Goal: Task Accomplishment & Management: Complete application form

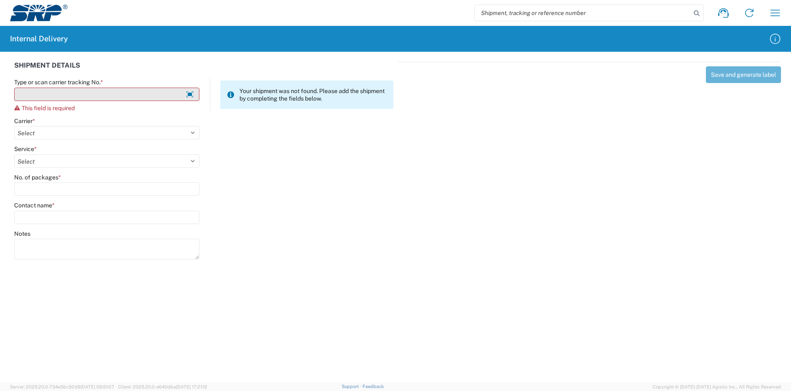
click at [95, 91] on input "Type or scan carrier tracking No. *" at bounding box center [106, 94] width 185 height 13
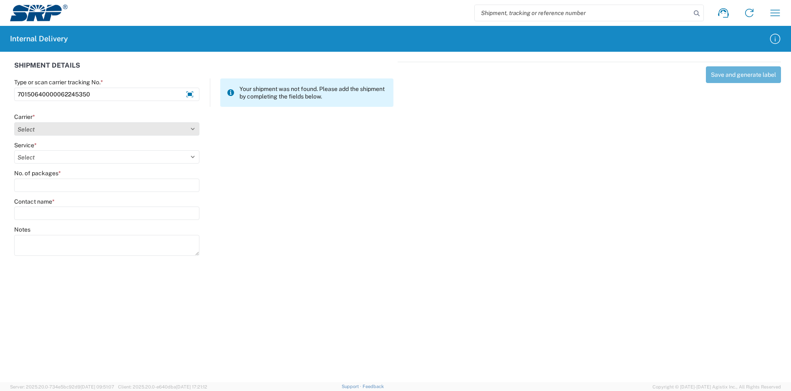
type input "70150640000062245350"
click at [55, 130] on select "Select Amazon Logistics ATI Trucking BC Dimerco Logistics Empire Southwest FedE…" at bounding box center [106, 128] width 185 height 13
select select "137"
click at [14, 122] on select "Select Amazon Logistics ATI Trucking BC Dimerco Logistics Empire Southwest FedE…" at bounding box center [106, 128] width 185 height 13
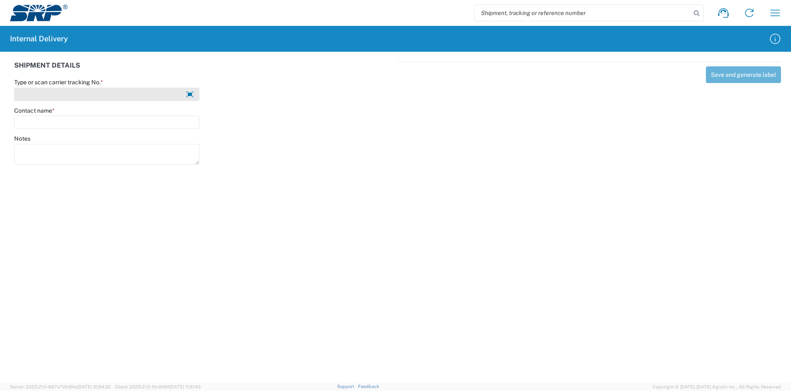
click at [140, 95] on input "Type or scan carrier tracking No. *" at bounding box center [106, 94] width 185 height 13
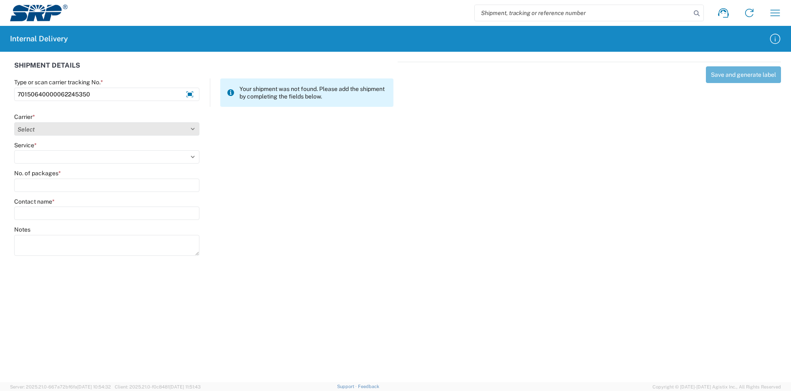
type input "70150640000062245350"
click at [121, 131] on select "Select Amazon Logistics ATI Trucking BC Dimerco Logistics Empire Southwest FedE…" at bounding box center [106, 128] width 185 height 13
select select "137"
click at [14, 122] on select "Select Amazon Logistics ATI Trucking BC Dimerco Logistics Empire Southwest FedE…" at bounding box center [106, 128] width 185 height 13
click at [68, 157] on select "Select 3 - 5 Day Bound Printed Matter Express Mail Flat-Rate Envelope Express M…" at bounding box center [106, 156] width 185 height 13
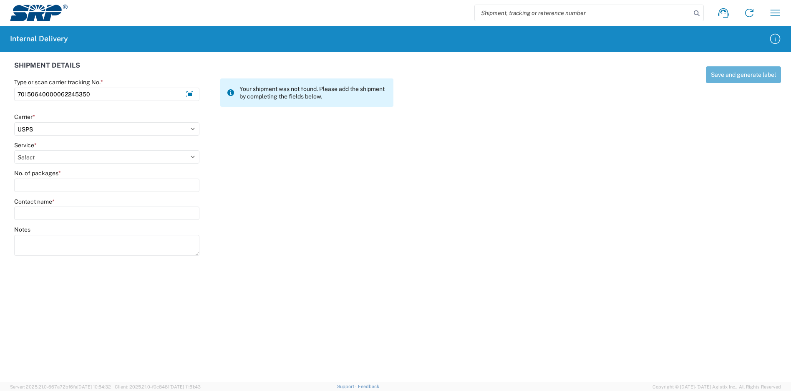
select select "17817"
click at [14, 150] on select "Select 3 - 5 Day Bound Printed Matter Express Mail Flat-Rate Envelope Express M…" at bounding box center [106, 156] width 185 height 13
click at [52, 192] on agx-form-control-wrapper-v2 "No. of packages *" at bounding box center [107, 183] width 194 height 28
click at [55, 185] on input "No. of packages *" at bounding box center [106, 185] width 185 height 13
type input "1"
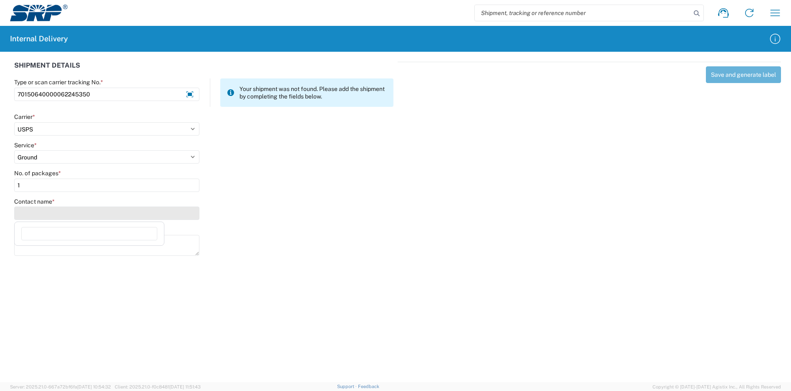
click at [50, 216] on input "Contact name *" at bounding box center [106, 212] width 185 height 13
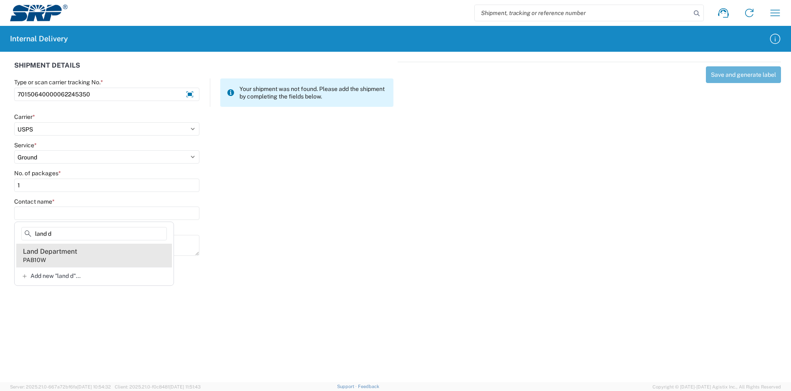
type input "land d"
click at [82, 249] on agx-address-suggestion-item "Land Department PAB10W" at bounding box center [94, 255] width 156 height 23
type input "Land Department"
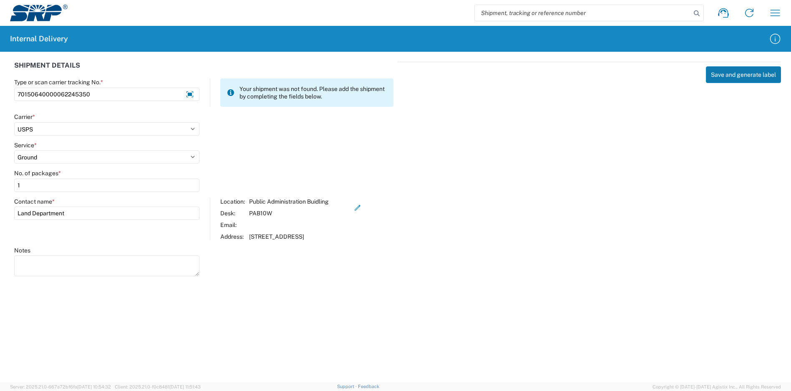
click at [769, 73] on button "Save and generate label" at bounding box center [743, 74] width 75 height 17
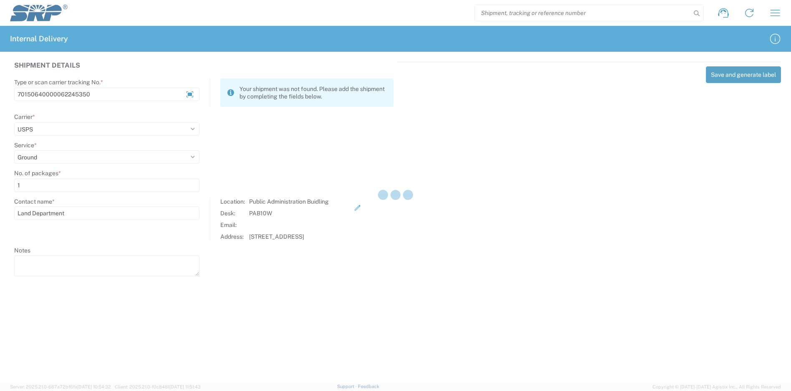
select select
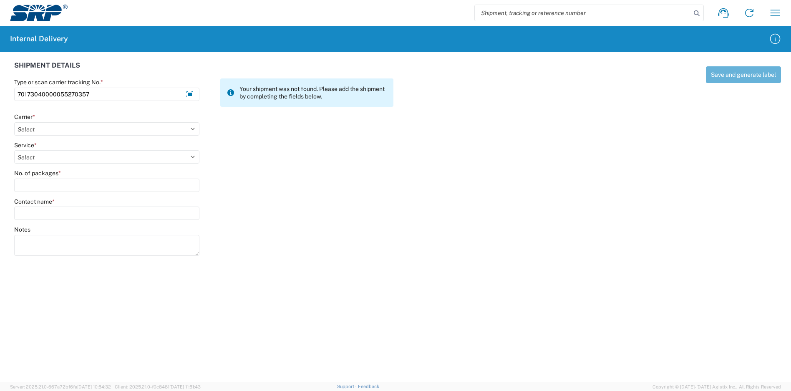
type input "70173040000055270357"
click at [45, 120] on div "Carrier *" at bounding box center [106, 117] width 185 height 8
click at [45, 132] on select "Select Amazon Logistics ATI Trucking BC Dimerco Logistics Empire Southwest FedE…" at bounding box center [106, 128] width 185 height 13
select select "137"
click at [14, 122] on select "Select Amazon Logistics ATI Trucking BC Dimerco Logistics Empire Southwest FedE…" at bounding box center [106, 128] width 185 height 13
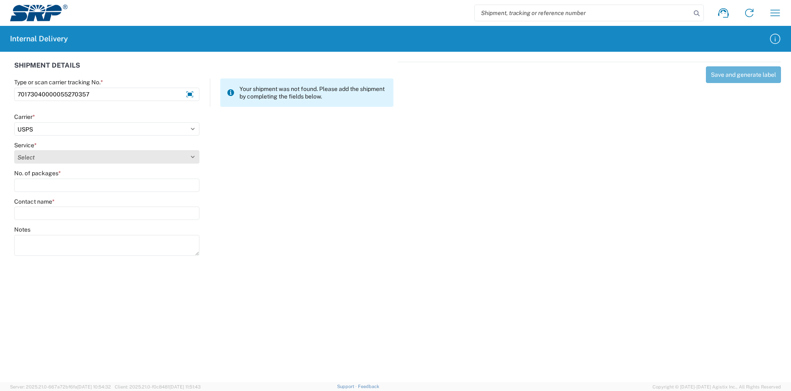
click at [42, 157] on select "Select 3 - 5 Day Bound Printed Matter Express Mail Flat-Rate Envelope Express M…" at bounding box center [106, 156] width 185 height 13
select select "17817"
click at [14, 150] on select "Select 3 - 5 Day Bound Printed Matter Express Mail Flat-Rate Envelope Express M…" at bounding box center [106, 156] width 185 height 13
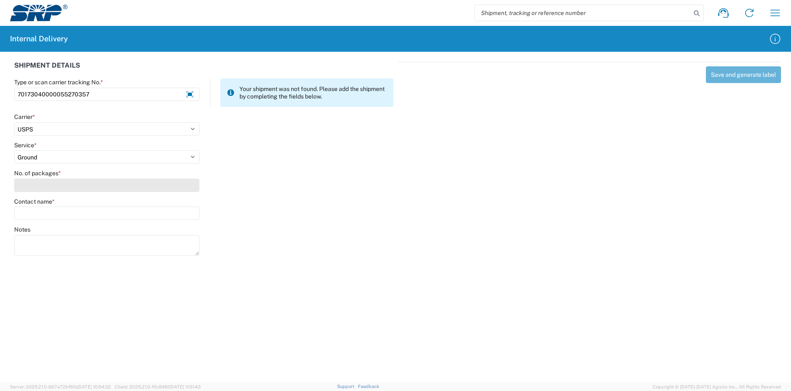
click at [43, 184] on input "No. of packages *" at bounding box center [106, 185] width 185 height 13
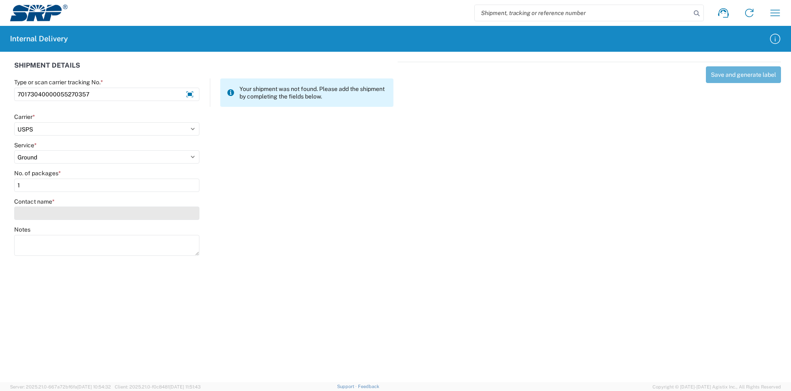
type input "1"
click at [66, 214] on input "Contact name *" at bounding box center [106, 212] width 185 height 13
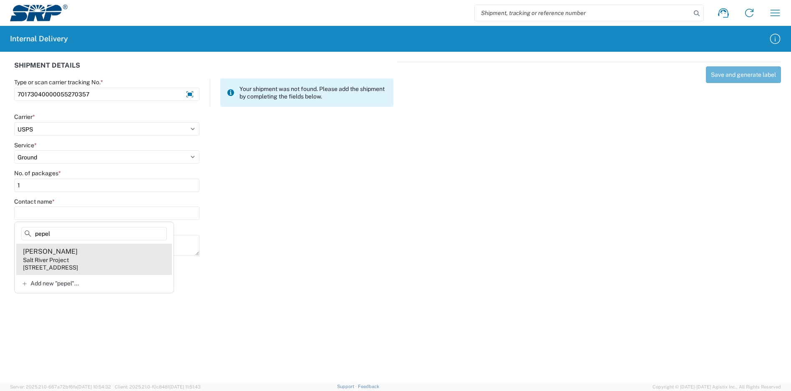
type input "pepel"
click at [120, 258] on agx-address-suggestion-item "[PERSON_NAME] Salt River Project [STREET_ADDRESS]" at bounding box center [94, 259] width 156 height 31
type input "[PERSON_NAME]"
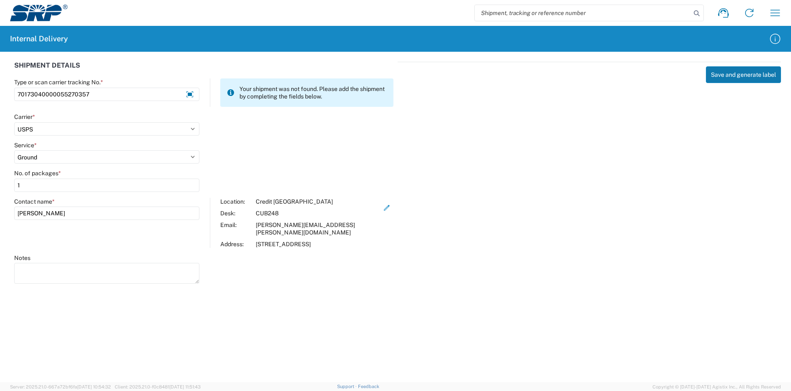
click at [735, 77] on button "Save and generate label" at bounding box center [743, 74] width 75 height 17
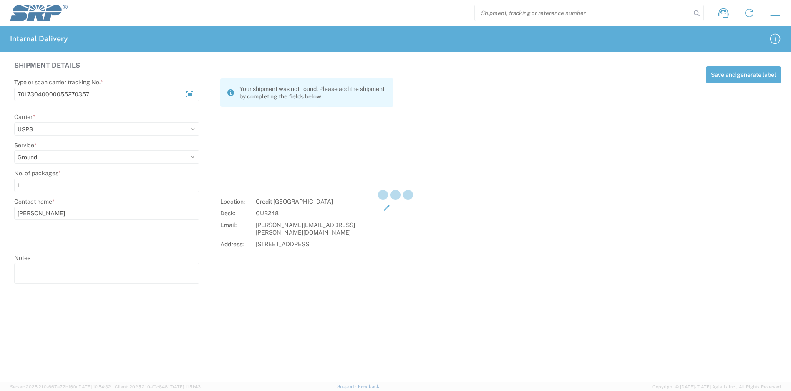
select select
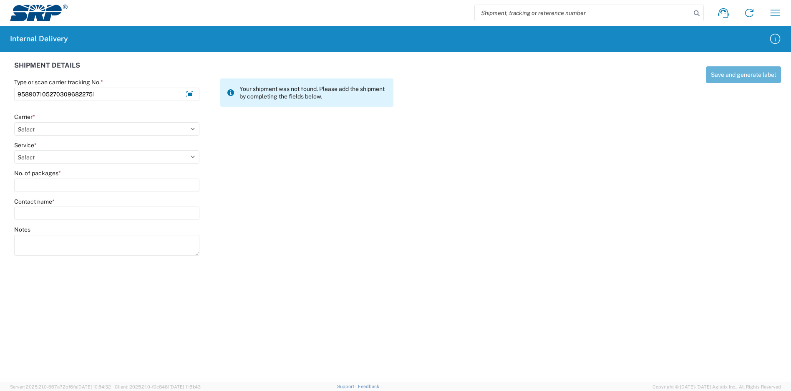
type input "9589071052703096822751"
click at [125, 131] on select "Select Amazon Logistics ATI Trucking BC Dimerco Logistics Empire Southwest FedE…" at bounding box center [106, 128] width 185 height 13
select select "137"
click at [14, 122] on select "Select Amazon Logistics ATI Trucking BC Dimerco Logistics Empire Southwest FedE…" at bounding box center [106, 128] width 185 height 13
click at [66, 155] on select "Select 3 - 5 Day Bound Printed Matter Express Mail Flat-Rate Envelope Express M…" at bounding box center [106, 156] width 185 height 13
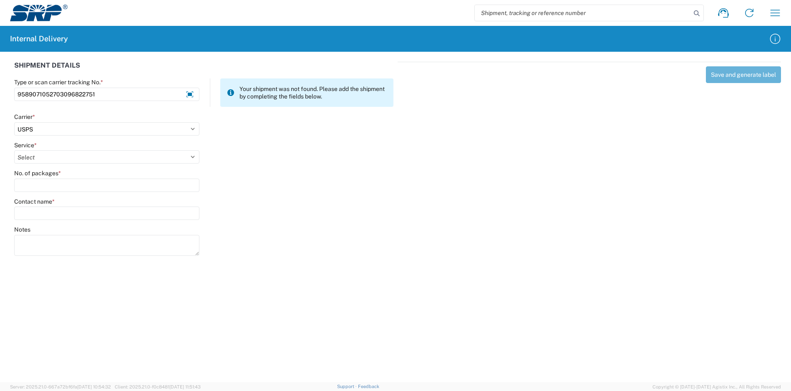
select select "17817"
click at [14, 150] on select "Select 3 - 5 Day Bound Printed Matter Express Mail Flat-Rate Envelope Express M…" at bounding box center [106, 156] width 185 height 13
click at [51, 187] on input "No. of packages *" at bounding box center [106, 185] width 185 height 13
type input "1"
click at [50, 219] on input "Contact name *" at bounding box center [106, 212] width 185 height 13
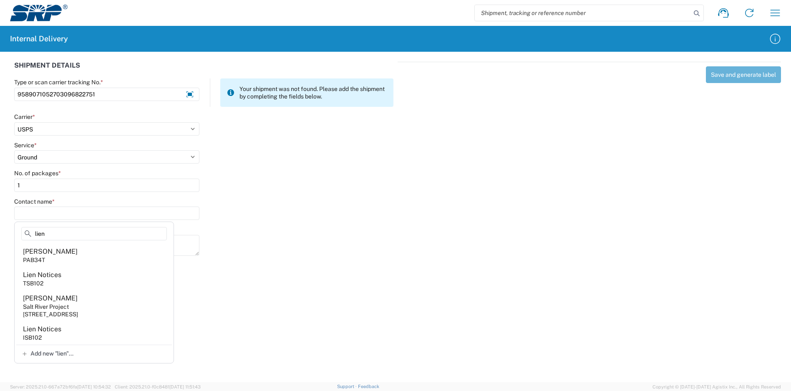
type input "lien"
click at [55, 276] on div "Lien Notices" at bounding box center [42, 274] width 38 height 9
type input "Lien Notices"
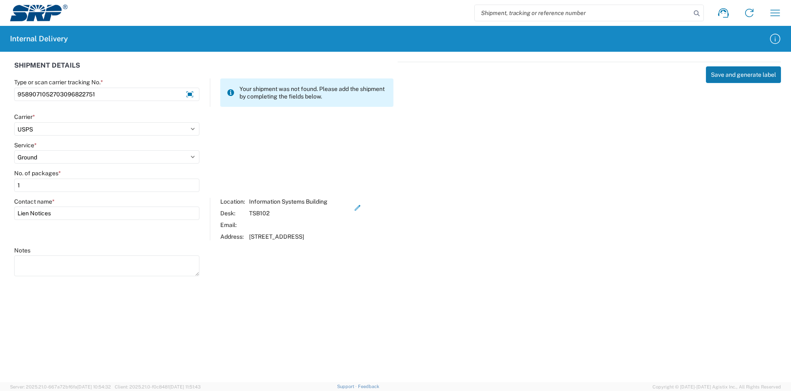
click at [723, 79] on button "Save and generate label" at bounding box center [743, 74] width 75 height 17
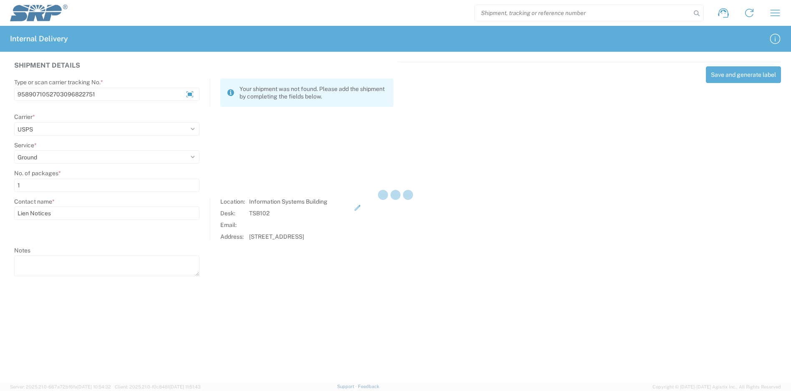
select select
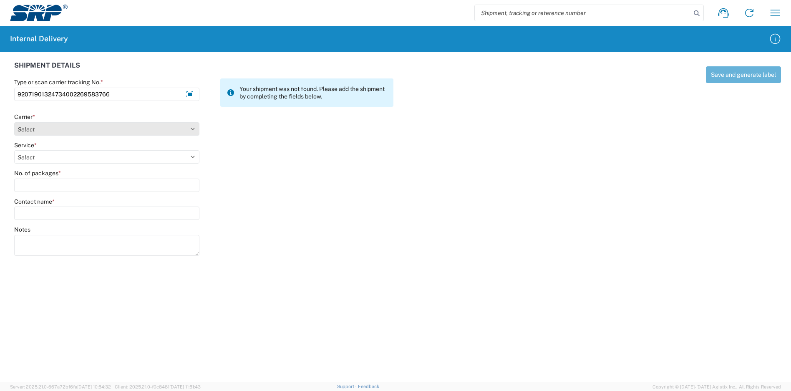
type input "92071901324734002269583766"
click at [113, 133] on select "Select Amazon Logistics ATI Trucking BC Dimerco Logistics Empire Southwest FedE…" at bounding box center [106, 128] width 185 height 13
select select "137"
click at [14, 122] on select "Select Amazon Logistics ATI Trucking BC Dimerco Logistics Empire Southwest FedE…" at bounding box center [106, 128] width 185 height 13
click at [65, 156] on select "Select 3 - 5 Day Bound Printed Matter Express Mail Flat-Rate Envelope Express M…" at bounding box center [106, 156] width 185 height 13
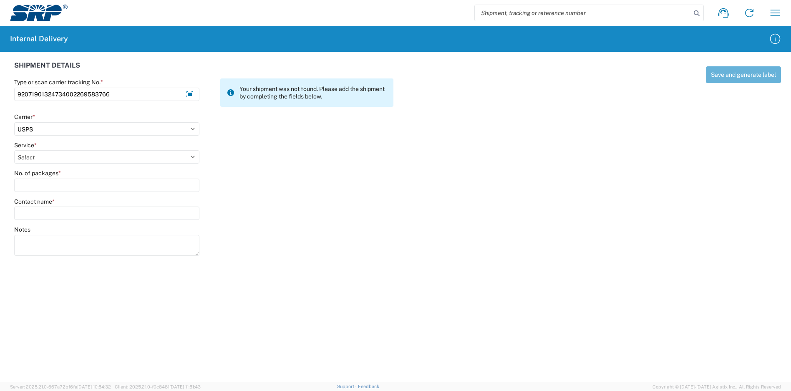
select select "17817"
click at [14, 150] on select "Select 3 - 5 Day Bound Printed Matter Express Mail Flat-Rate Envelope Express M…" at bounding box center [106, 156] width 185 height 13
click at [53, 182] on input "No. of packages *" at bounding box center [106, 185] width 185 height 13
type input "1"
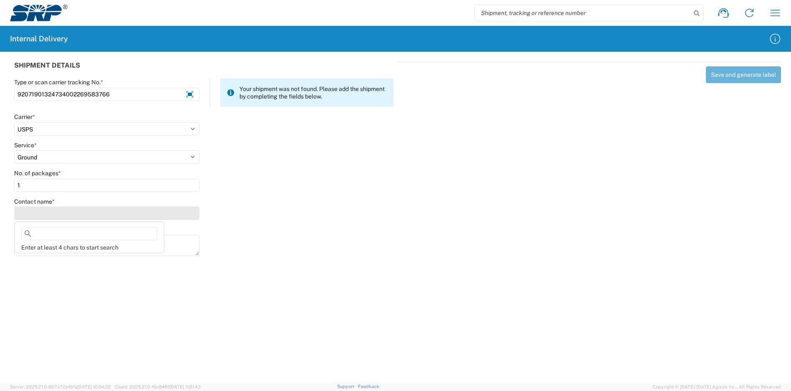
click at [58, 210] on input "Contact name *" at bounding box center [106, 212] width 185 height 13
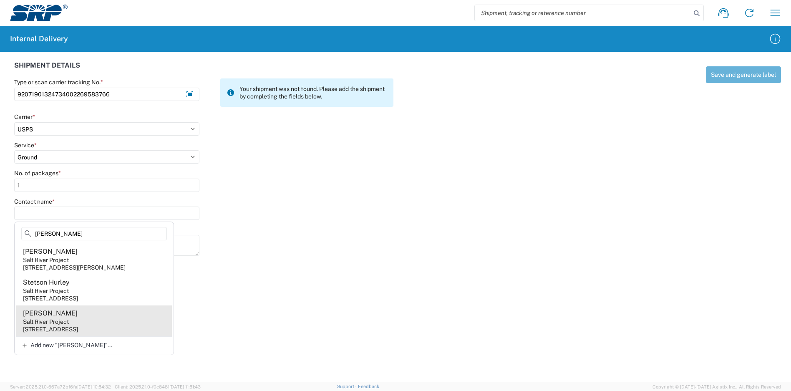
type input "[PERSON_NAME]"
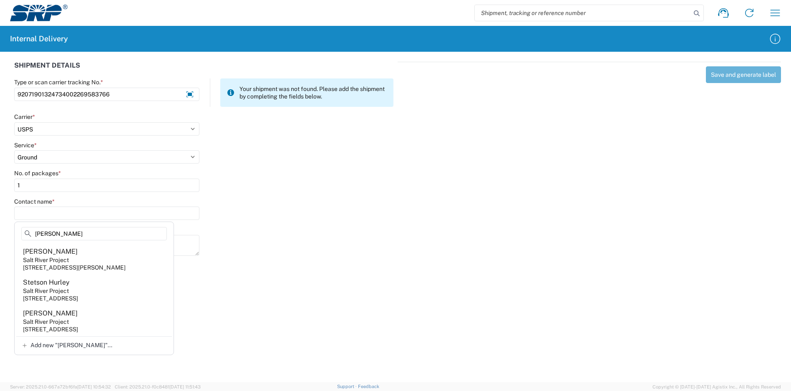
click at [89, 327] on agx-address-suggestion-item "[PERSON_NAME] Salt River Project [STREET_ADDRESS]" at bounding box center [94, 320] width 156 height 31
type input "[PERSON_NAME]"
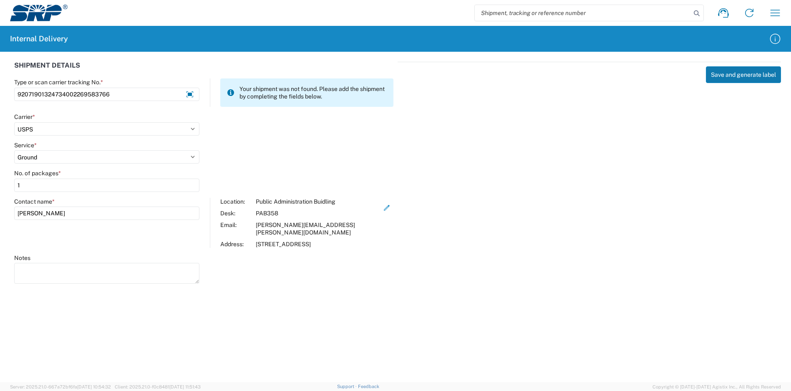
click at [730, 72] on button "Save and generate label" at bounding box center [743, 74] width 75 height 17
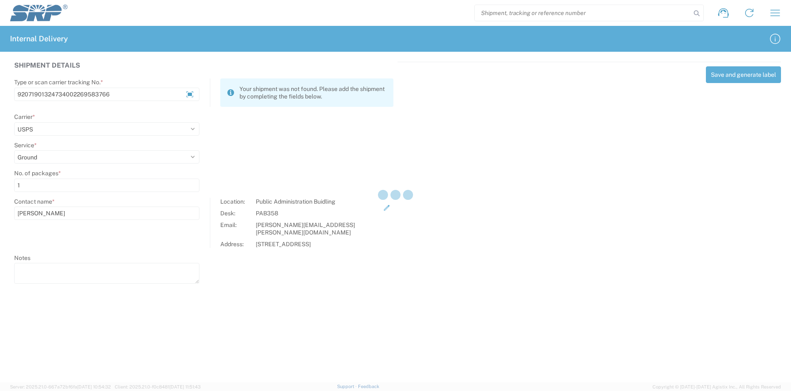
select select
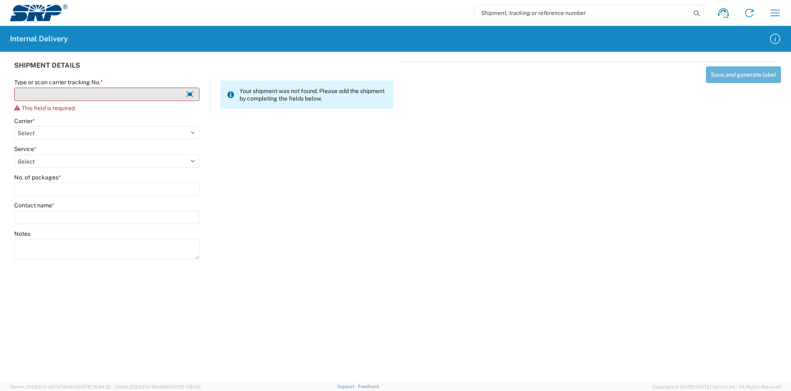
click at [113, 96] on input "Type or scan carrier tracking No. *" at bounding box center [106, 94] width 185 height 13
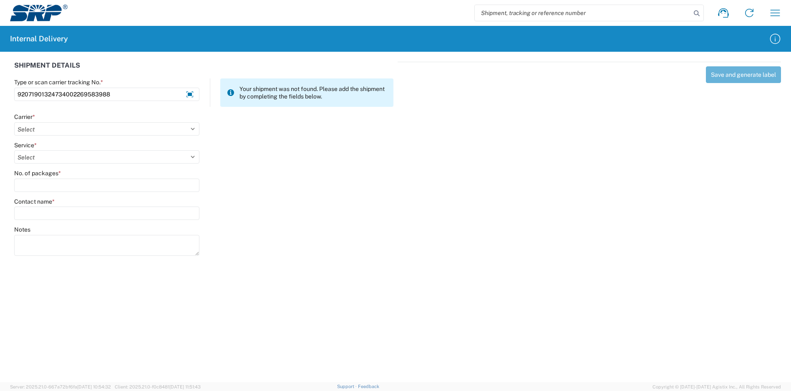
type input "92071901324734002269583988"
click at [119, 118] on div "Carrier *" at bounding box center [106, 117] width 185 height 8
click at [115, 125] on select "Select Amazon Logistics ATI Trucking BC Dimerco Logistics Empire Southwest FedE…" at bounding box center [106, 128] width 185 height 13
select select "137"
click at [14, 122] on select "Select Amazon Logistics ATI Trucking BC Dimerco Logistics Empire Southwest FedE…" at bounding box center [106, 128] width 185 height 13
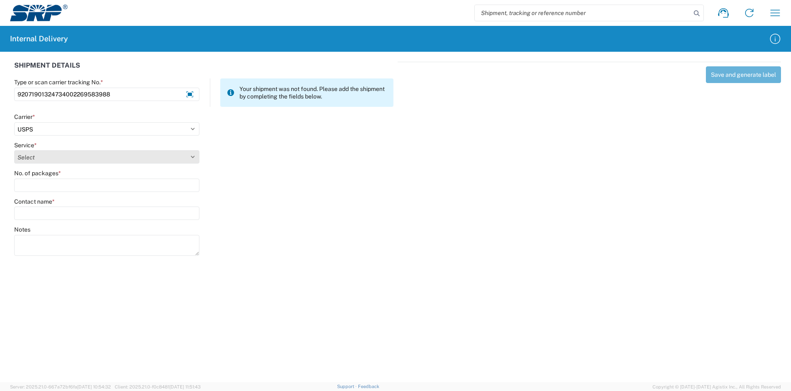
click at [63, 157] on select "Select 3 - 5 Day Bound Printed Matter Express Mail Flat-Rate Envelope Express M…" at bounding box center [106, 156] width 185 height 13
select select "17817"
click at [14, 150] on select "Select 3 - 5 Day Bound Printed Matter Express Mail Flat-Rate Envelope Express M…" at bounding box center [106, 156] width 185 height 13
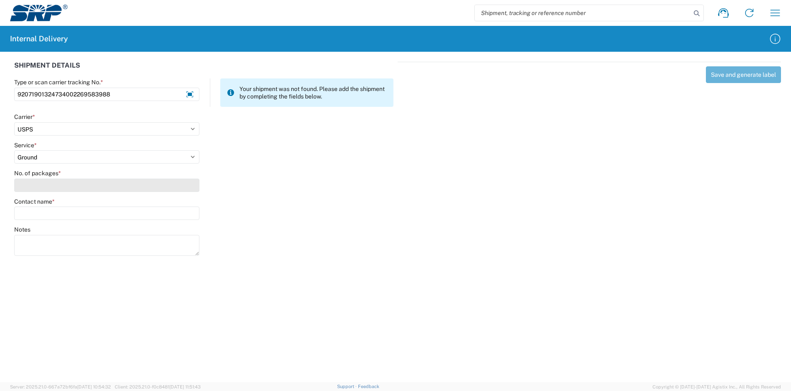
click at [53, 186] on input "No. of packages *" at bounding box center [106, 185] width 185 height 13
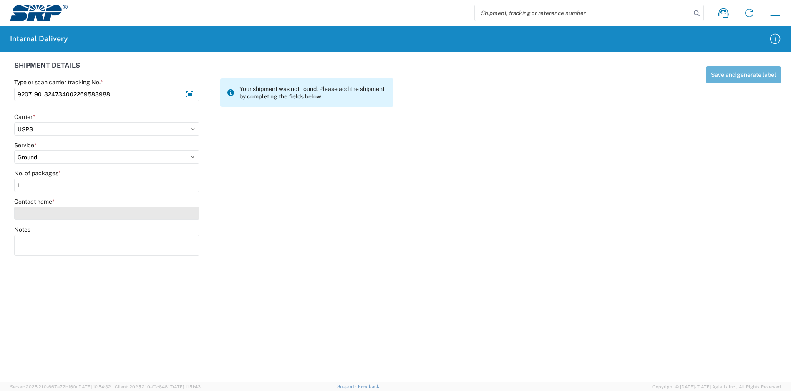
type input "1"
click at [63, 214] on input "Contact name *" at bounding box center [106, 212] width 185 height 13
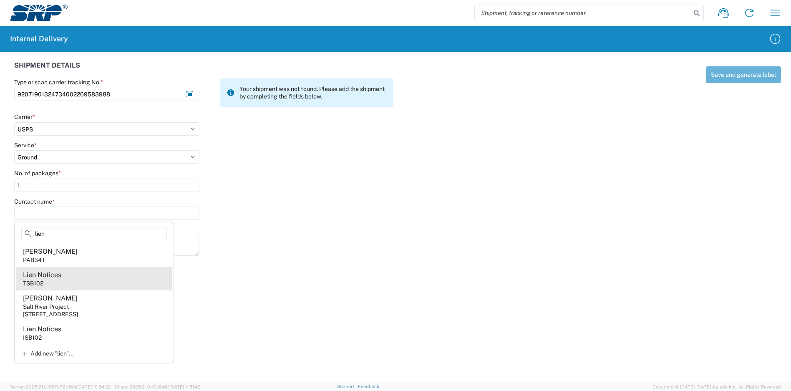
type input "lien"
click at [63, 278] on agx-address-suggestion-item "Lien Notices TSB102" at bounding box center [94, 278] width 156 height 23
type input "Lien Notices"
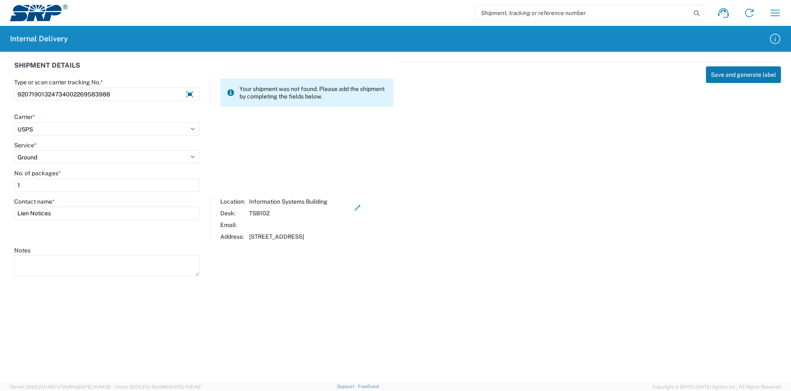
click at [749, 71] on button "Save and generate label" at bounding box center [743, 74] width 75 height 17
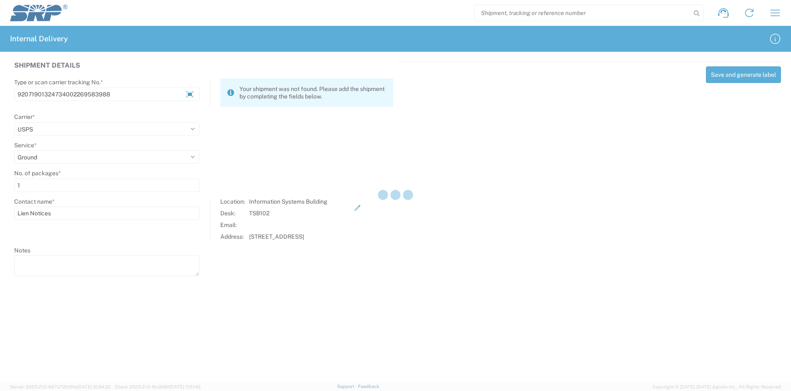
select select
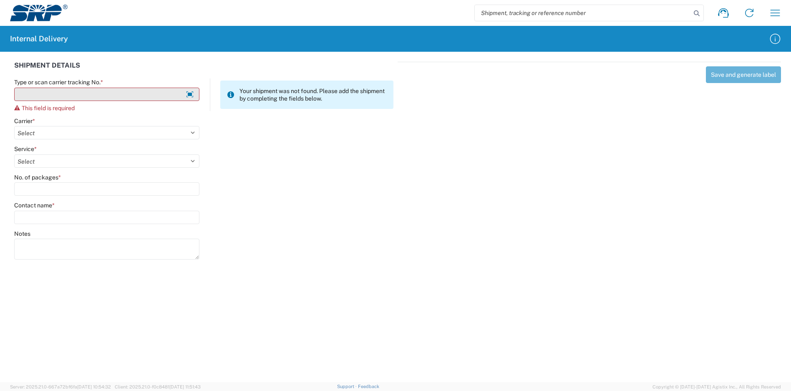
click at [143, 97] on input "Type or scan carrier tracking No. *" at bounding box center [106, 94] width 185 height 13
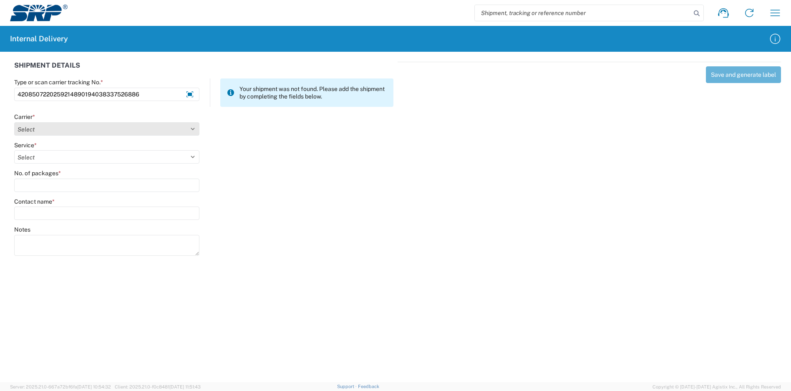
type input "4208507220259214890194038337526886"
click at [128, 132] on select "Select Amazon Logistics ATI Trucking BC Dimerco Logistics Empire Southwest FedE…" at bounding box center [106, 128] width 185 height 13
click at [14, 122] on select "Select Amazon Logistics ATI Trucking BC Dimerco Logistics Empire Southwest FedE…" at bounding box center [106, 128] width 185 height 13
click at [69, 158] on select "Select" at bounding box center [106, 156] width 185 height 13
click at [88, 130] on select "Select Amazon Logistics ATI Trucking BC Dimerco Logistics Empire Southwest FedE…" at bounding box center [106, 128] width 185 height 13
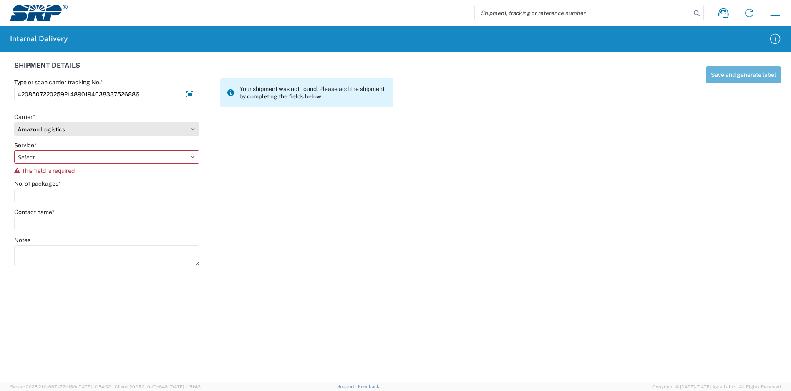
select select "137"
click at [14, 122] on select "Select Amazon Logistics ATI Trucking BC Dimerco Logistics Empire Southwest FedE…" at bounding box center [106, 128] width 185 height 13
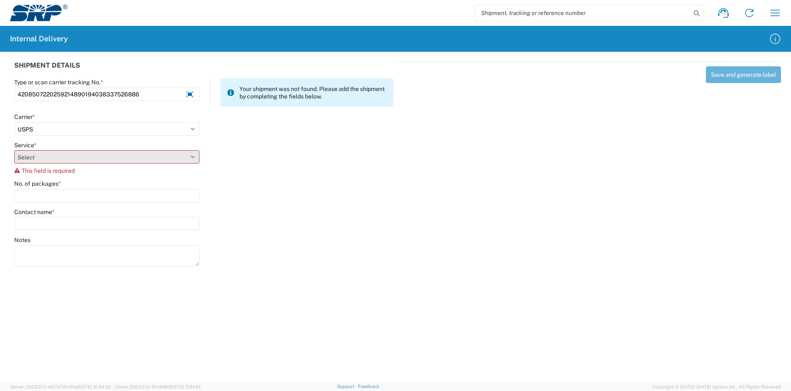
click at [60, 161] on select "Select 3 - 5 Day Bound Printed Matter Express Mail Flat-Rate Envelope Express M…" at bounding box center [106, 156] width 185 height 13
select select "17817"
click at [14, 150] on select "Select 3 - 5 Day Bound Printed Matter Express Mail Flat-Rate Envelope Express M…" at bounding box center [106, 156] width 185 height 13
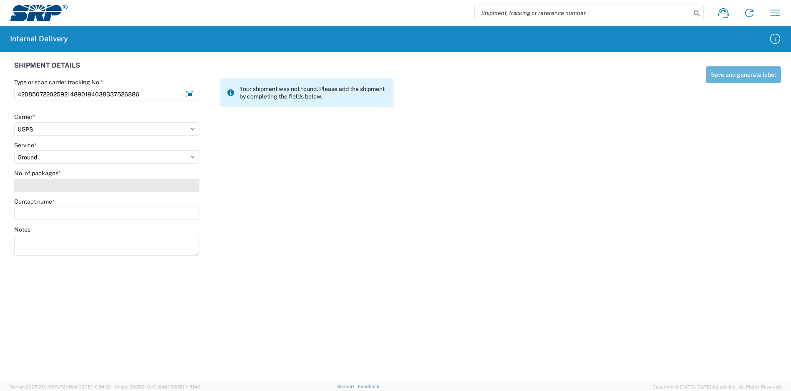
click at [55, 186] on input "No. of packages *" at bounding box center [106, 185] width 185 height 13
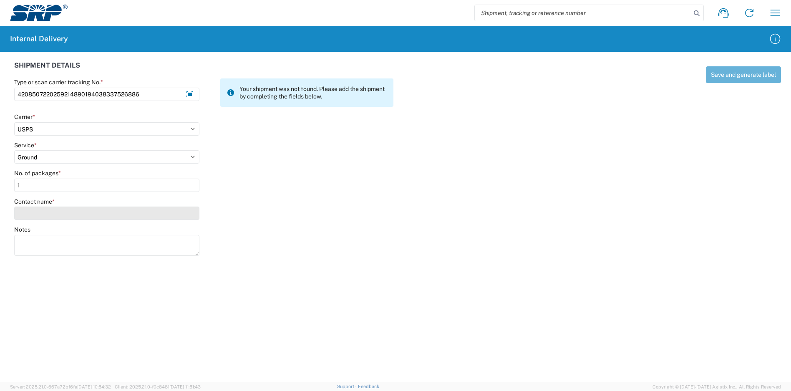
type input "1"
click at [52, 210] on input "Contact name *" at bounding box center [106, 212] width 185 height 13
click at [64, 237] on input "law" at bounding box center [89, 233] width 136 height 13
drag, startPoint x: 64, startPoint y: 237, endPoint x: 18, endPoint y: 238, distance: 45.9
click at [18, 238] on div "law" at bounding box center [89, 235] width 146 height 17
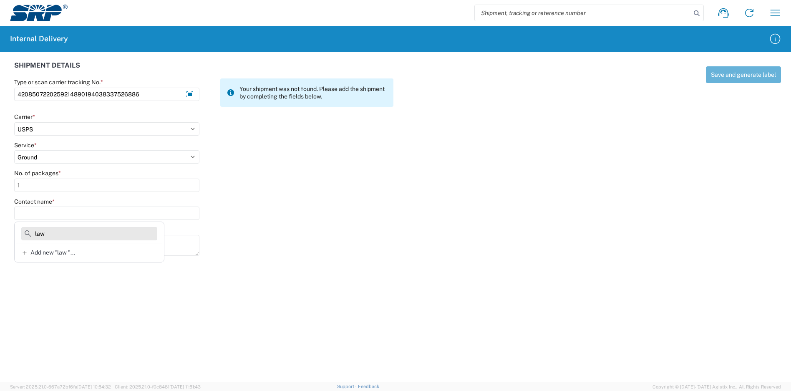
click at [45, 236] on input "law" at bounding box center [89, 233] width 136 height 13
click at [47, 231] on input "law" at bounding box center [89, 233] width 136 height 13
drag, startPoint x: 92, startPoint y: 231, endPoint x: 25, endPoint y: 228, distance: 67.2
click at [25, 228] on input "law d" at bounding box center [89, 233] width 136 height 13
type input "lwa d"
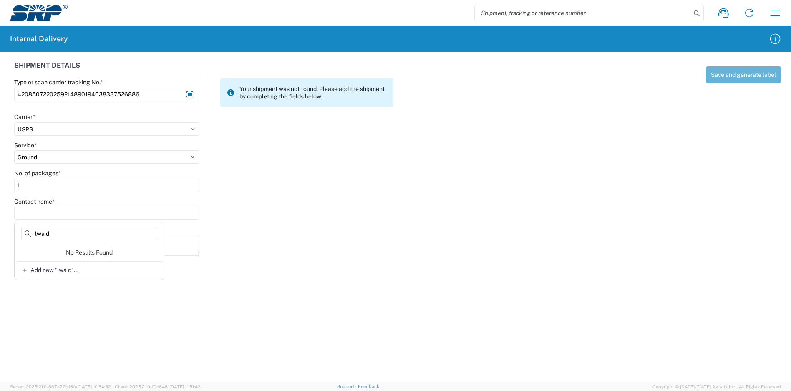
drag, startPoint x: 51, startPoint y: 234, endPoint x: 12, endPoint y: 234, distance: 39.6
click at [12, 234] on agx-block-ui "Shipment request Shipment tracking Internal delivery Transit update My profile …" at bounding box center [395, 195] width 791 height 391
click at [32, 214] on input "Contact name *" at bounding box center [106, 212] width 185 height 13
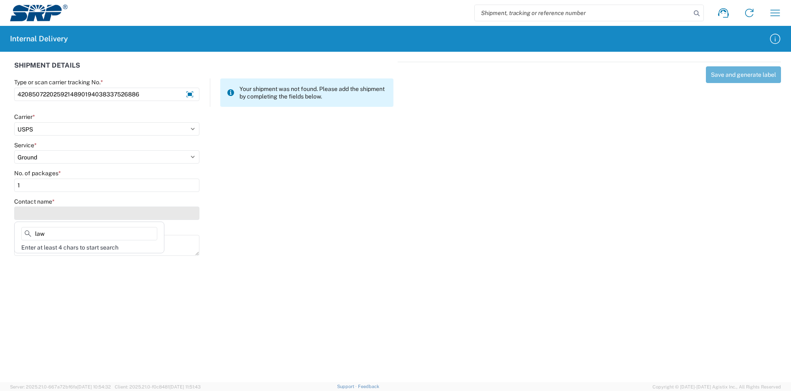
type input "law d"
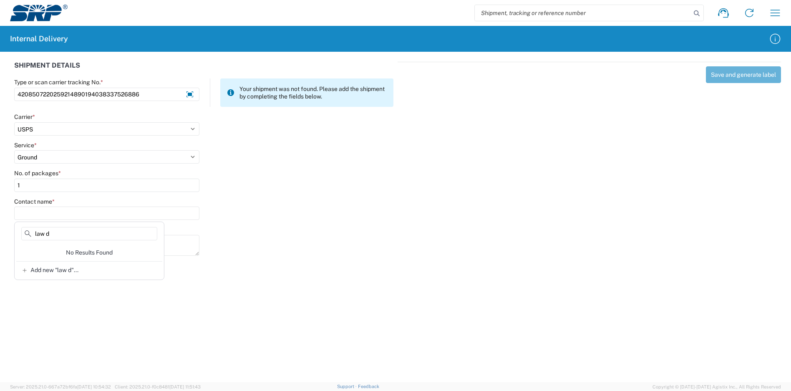
drag, startPoint x: 95, startPoint y: 232, endPoint x: -5, endPoint y: 231, distance: 99.7
click at [0, 231] on html "Shipment request Shipment tracking Internal delivery Transit update My profile …" at bounding box center [395, 195] width 791 height 391
click at [50, 211] on input "Contact name *" at bounding box center [106, 212] width 185 height 13
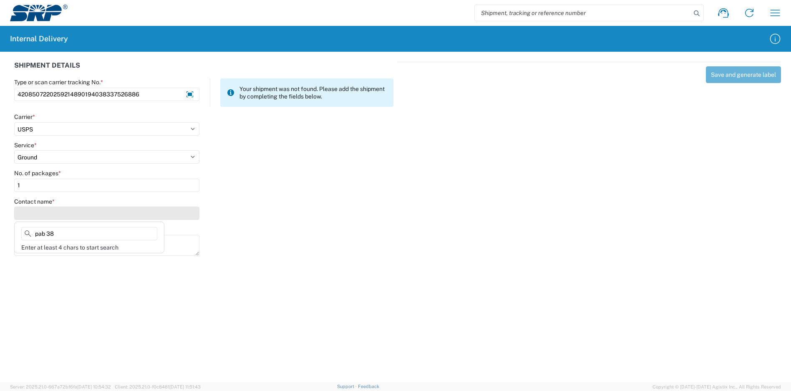
type input "pab 381"
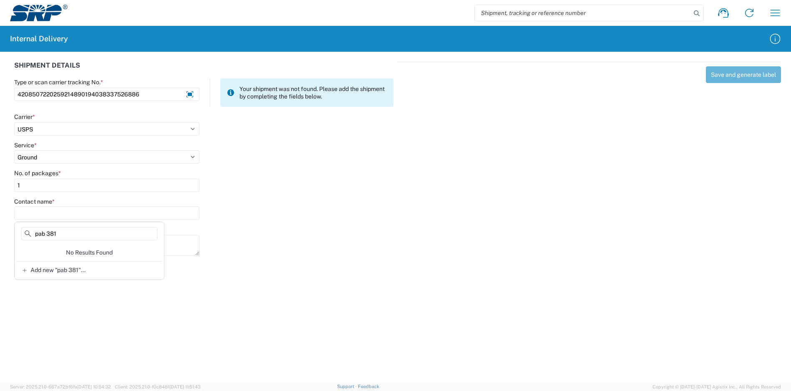
drag, startPoint x: 79, startPoint y: 235, endPoint x: -3, endPoint y: 226, distance: 82.3
click at [0, 226] on html "Shipment request Shipment tracking Internal delivery Transit update My profile …" at bounding box center [395, 195] width 791 height 391
click at [69, 215] on input "Contact name *" at bounding box center [106, 212] width 185 height 13
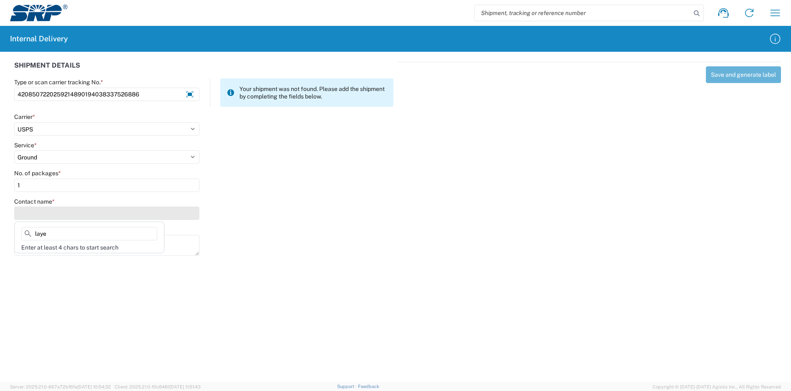
type input "layer"
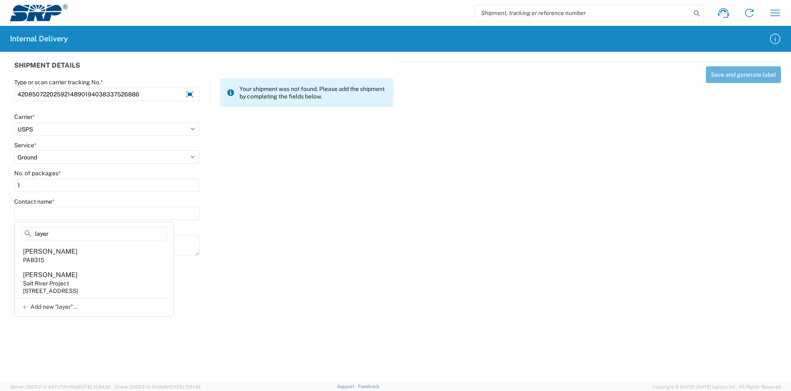
drag, startPoint x: 81, startPoint y: 235, endPoint x: -5, endPoint y: 233, distance: 85.9
click at [0, 233] on html "Shipment request Shipment tracking Internal delivery Transit update My profile …" at bounding box center [395, 195] width 791 height 391
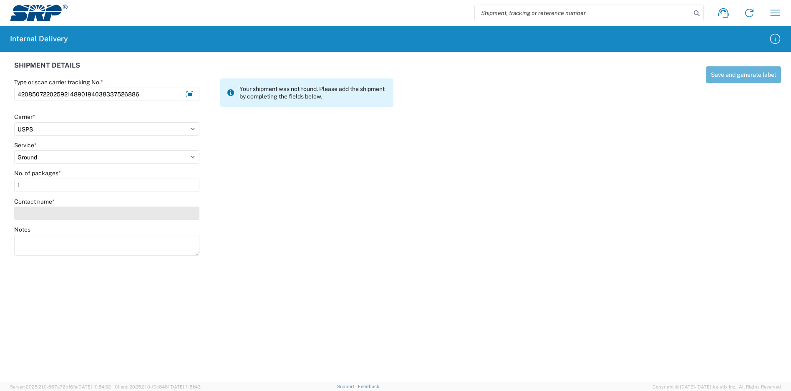
click at [40, 211] on input "Contact name *" at bounding box center [106, 212] width 185 height 13
type input "law offic"
click at [289, 198] on div at bounding box center [301, 209] width 194 height 22
click at [128, 213] on input "Contact name *" at bounding box center [106, 212] width 185 height 13
type input "law offices"
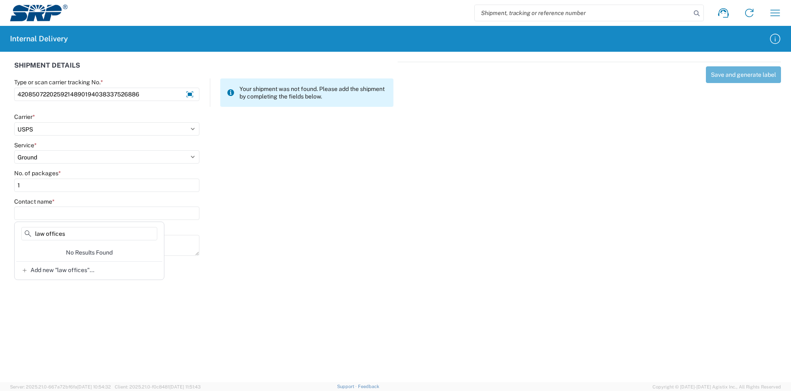
drag, startPoint x: 89, startPoint y: 234, endPoint x: 3, endPoint y: 231, distance: 86.4
click at [3, 231] on agx-block-ui "Shipment request Shipment tracking Internal delivery Transit update My profile …" at bounding box center [395, 195] width 791 height 391
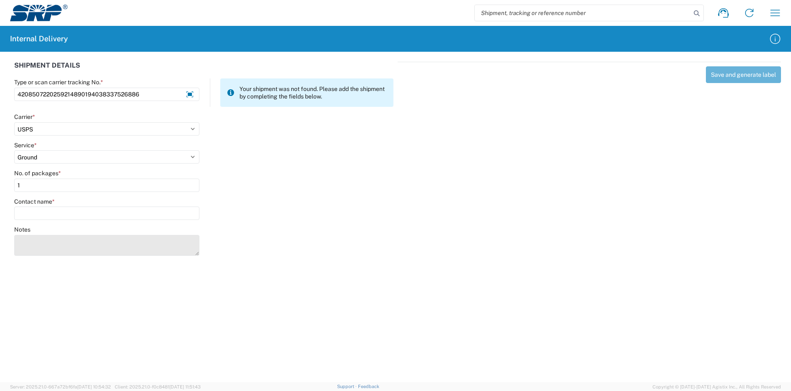
click at [69, 243] on textarea "Notes" at bounding box center [106, 245] width 185 height 21
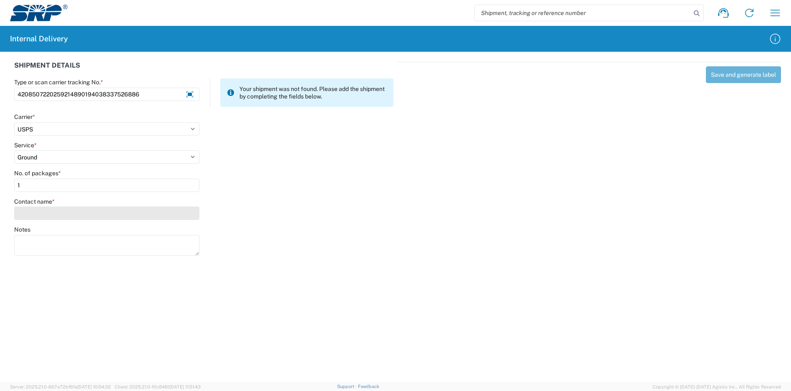
click at [60, 217] on input "Contact name *" at bounding box center [106, 212] width 185 height 13
drag, startPoint x: 47, startPoint y: 234, endPoint x: 31, endPoint y: 234, distance: 16.3
click at [31, 234] on div "pab 381" at bounding box center [89, 235] width 146 height 17
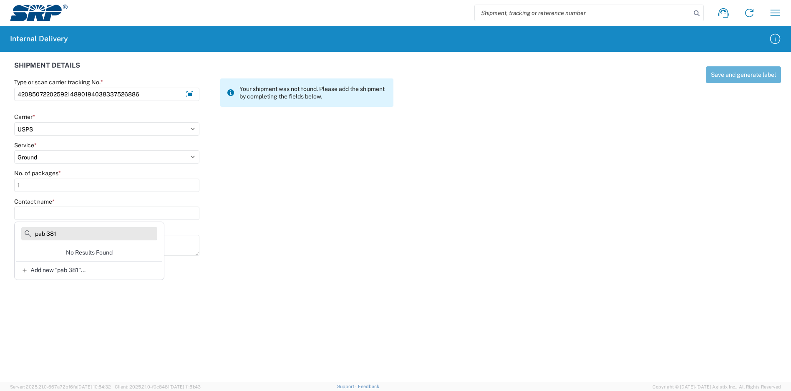
click at [54, 234] on input "pab 381" at bounding box center [89, 233] width 136 height 13
drag, startPoint x: 59, startPoint y: 234, endPoint x: 28, endPoint y: 234, distance: 31.3
click at [28, 234] on div "pab 381" at bounding box center [89, 235] width 146 height 17
type input "[PERSON_NAME]"
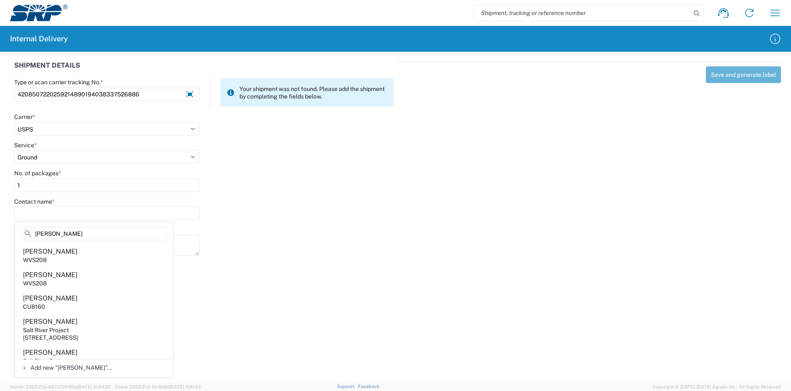
drag, startPoint x: 51, startPoint y: 234, endPoint x: 11, endPoint y: 232, distance: 40.1
click at [11, 233] on agx-block-ui "Shipment request Shipment tracking Internal delivery Transit update My profile …" at bounding box center [395, 195] width 791 height 391
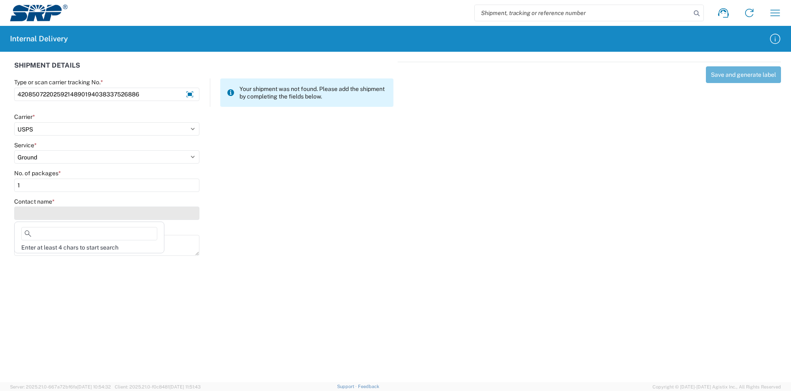
click at [35, 218] on input "Contact name *" at bounding box center [106, 212] width 185 height 13
type input "lawers"
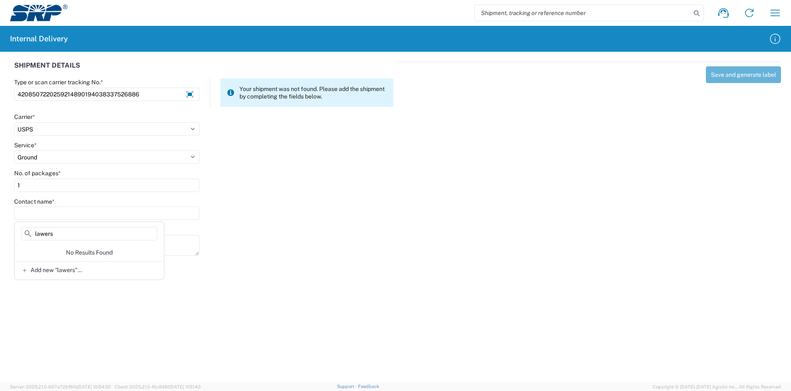
drag, startPoint x: 57, startPoint y: 231, endPoint x: -5, endPoint y: 230, distance: 61.3
click at [0, 230] on html "Shipment request Shipment tracking Internal delivery Transit update My profile …" at bounding box center [395, 195] width 791 height 391
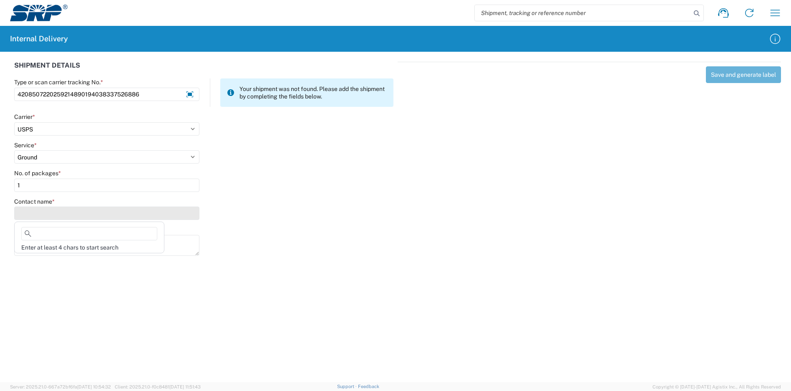
click at [50, 211] on input "Contact name *" at bounding box center [106, 212] width 185 height 13
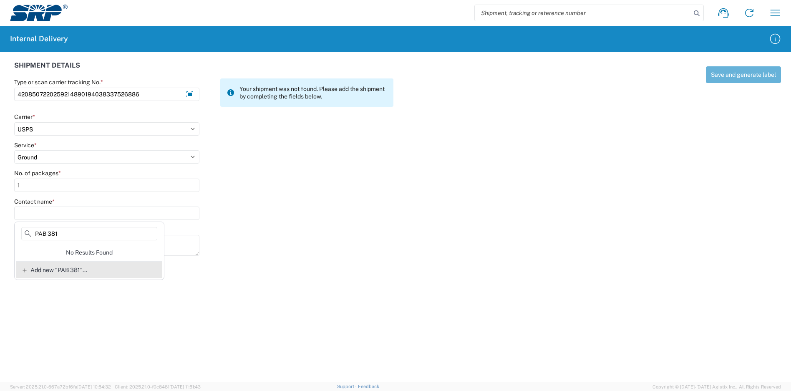
type input "PAB 381"
click at [96, 271] on div "Add new "PAB 381"..." at bounding box center [89, 269] width 146 height 17
type input "PAB 381"
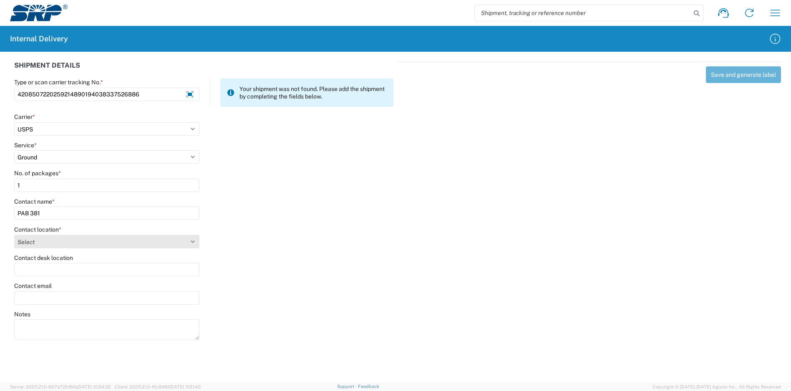
click at [79, 243] on select "Select [GEOGRAPHIC_DATA] Facility 27th [GEOGRAPHIC_DATA] [GEOGRAPHIC_DATA] [PER…" at bounding box center [106, 241] width 185 height 13
click at [14, 235] on select "Select [GEOGRAPHIC_DATA] Facility 27th [GEOGRAPHIC_DATA] [GEOGRAPHIC_DATA] [PER…" at bounding box center [106, 241] width 185 height 13
click at [190, 241] on select "Select [GEOGRAPHIC_DATA] Facility 27th [GEOGRAPHIC_DATA] [GEOGRAPHIC_DATA] [PER…" at bounding box center [106, 241] width 185 height 13
select select "54818"
click at [14, 235] on select "Select [GEOGRAPHIC_DATA] Facility 27th [GEOGRAPHIC_DATA] [GEOGRAPHIC_DATA] [PER…" at bounding box center [106, 241] width 185 height 13
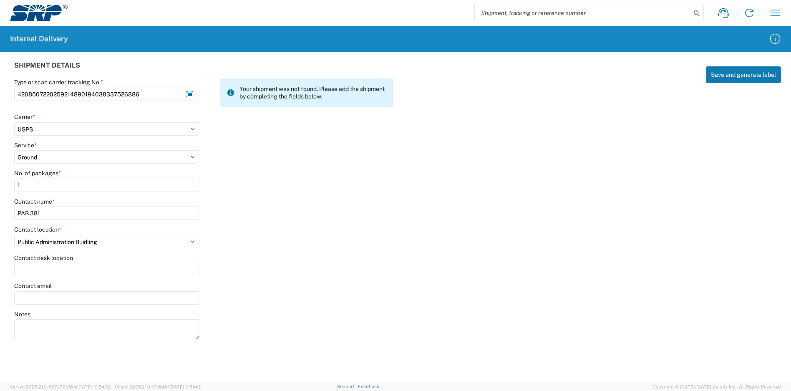
click at [740, 75] on button "Save and generate label" at bounding box center [743, 74] width 75 height 17
select select
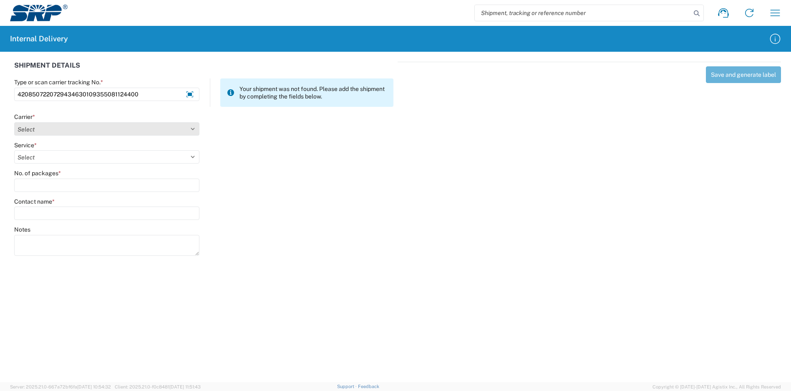
type input "4208507220729434630109355081124400"
drag, startPoint x: 70, startPoint y: 123, endPoint x: 71, endPoint y: 128, distance: 5.5
click at [71, 128] on select "Select Amazon Logistics ATI Trucking BC Dimerco Logistics Empire Southwest FedE…" at bounding box center [106, 128] width 185 height 13
select select "137"
click at [14, 122] on select "Select Amazon Logistics ATI Trucking BC Dimerco Logistics Empire Southwest FedE…" at bounding box center [106, 128] width 185 height 13
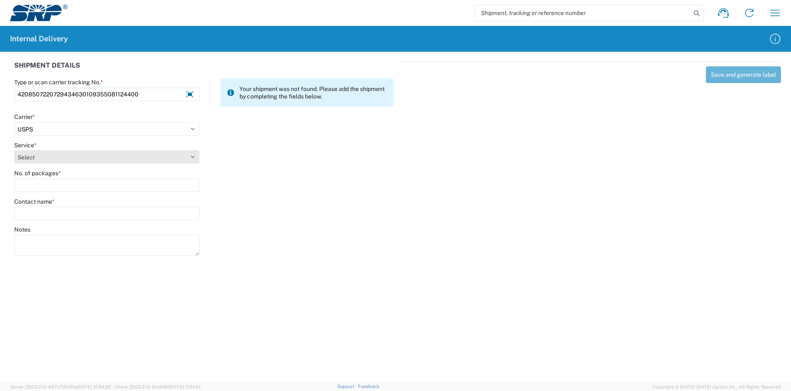
click at [58, 156] on select "Select 3 - 5 Day Bound Printed Matter Express Mail Flat-Rate Envelope Express M…" at bounding box center [106, 156] width 185 height 13
select select "17817"
click at [14, 150] on select "Select 3 - 5 Day Bound Printed Matter Express Mail Flat-Rate Envelope Express M…" at bounding box center [106, 156] width 185 height 13
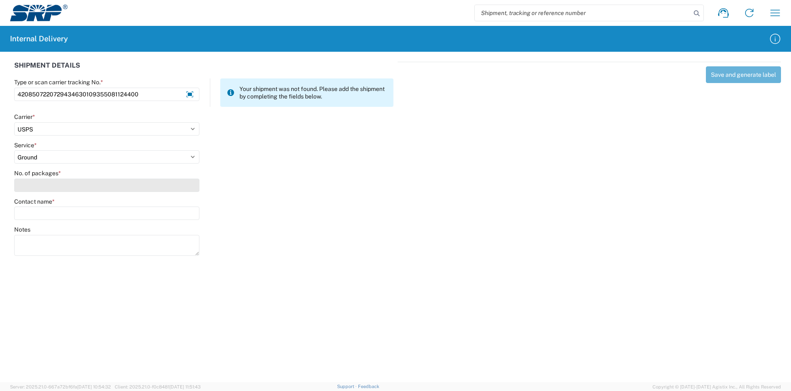
click at [60, 183] on input "No. of packages *" at bounding box center [106, 185] width 185 height 13
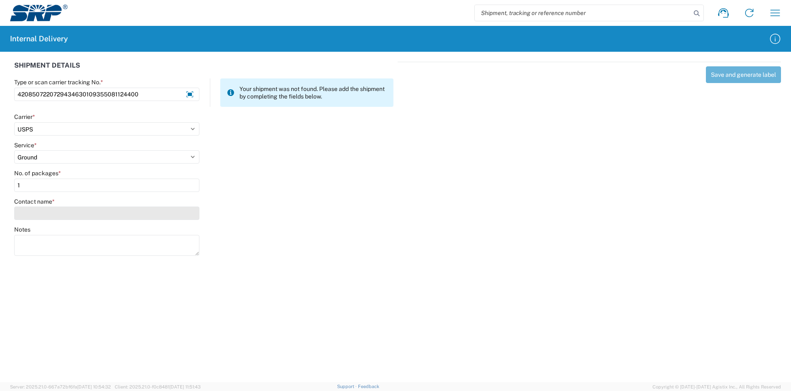
type input "1"
click at [62, 210] on input "Contact name *" at bounding box center [106, 212] width 185 height 13
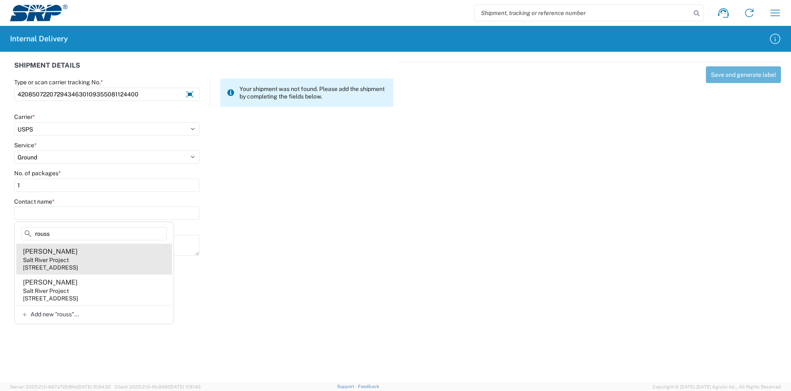
type input "rouss"
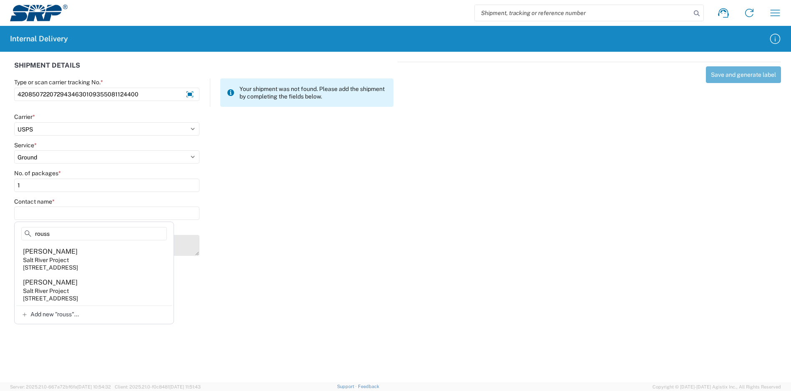
click at [81, 258] on agx-address-suggestion-item "[PERSON_NAME] Salt River Project [STREET_ADDRESS]" at bounding box center [94, 259] width 156 height 31
type input "[PERSON_NAME]"
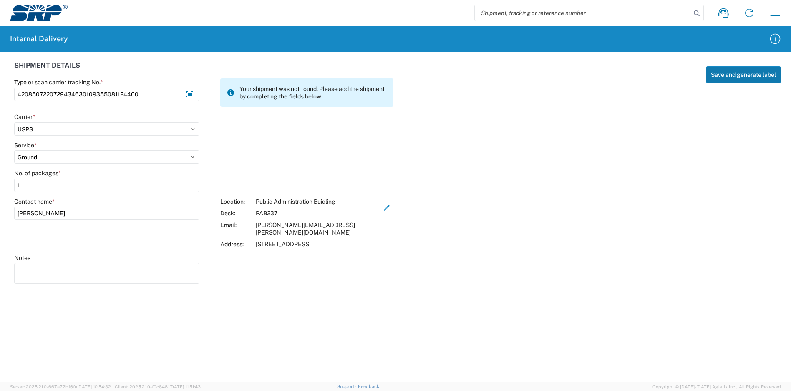
click at [745, 74] on button "Save and generate label" at bounding box center [743, 74] width 75 height 17
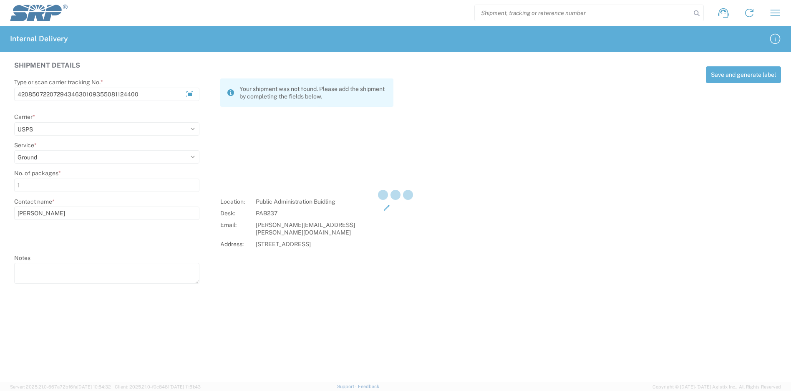
select select
